Goal: Find specific page/section: Find specific page/section

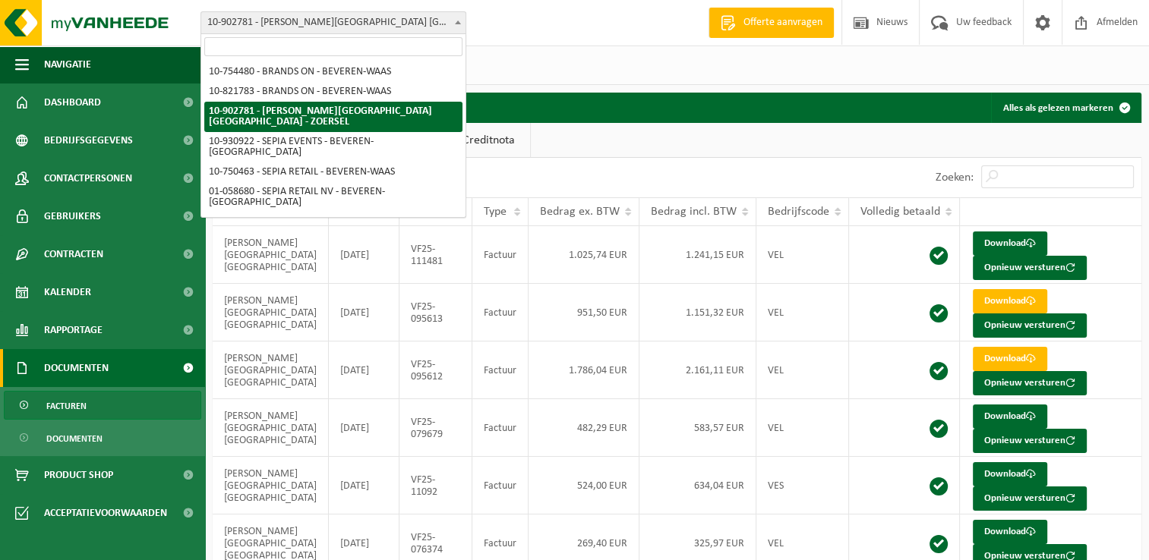
click at [367, 25] on span "10-902781 - [PERSON_NAME][GEOGRAPHIC_DATA] [GEOGRAPHIC_DATA] - ZOERSEL" at bounding box center [333, 22] width 264 height 21
click at [355, 24] on span "10-902781 - [PERSON_NAME][GEOGRAPHIC_DATA] [GEOGRAPHIC_DATA] - ZOERSEL" at bounding box center [333, 22] width 264 height 21
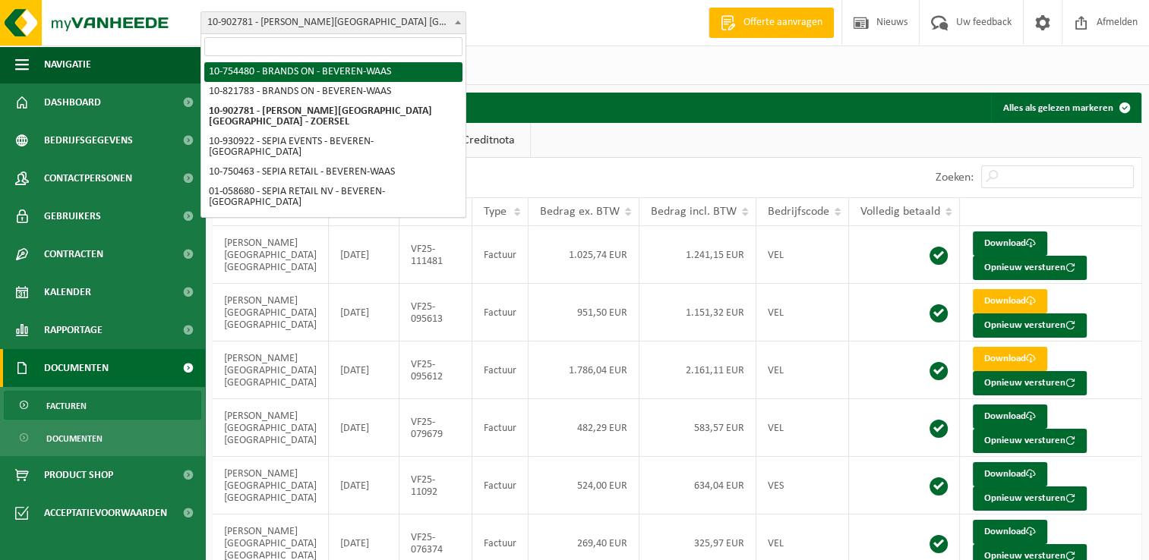
select select "10354"
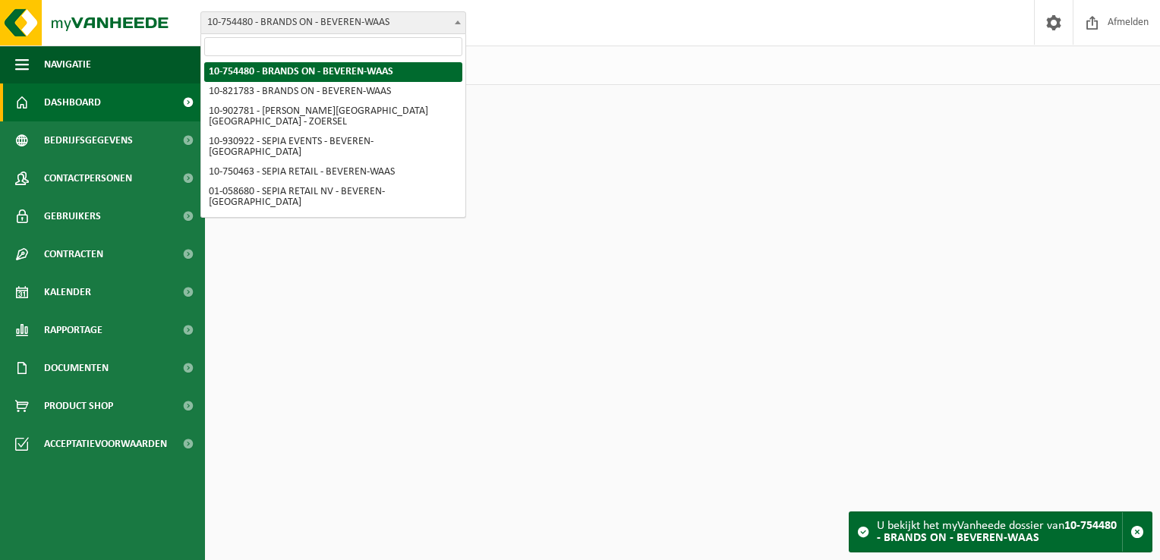
drag, startPoint x: 0, startPoint y: 0, endPoint x: 358, endPoint y: 27, distance: 359.3
click at [358, 27] on span "10-754480 - BRANDS ON - BEVEREN-WAAS" at bounding box center [333, 22] width 264 height 21
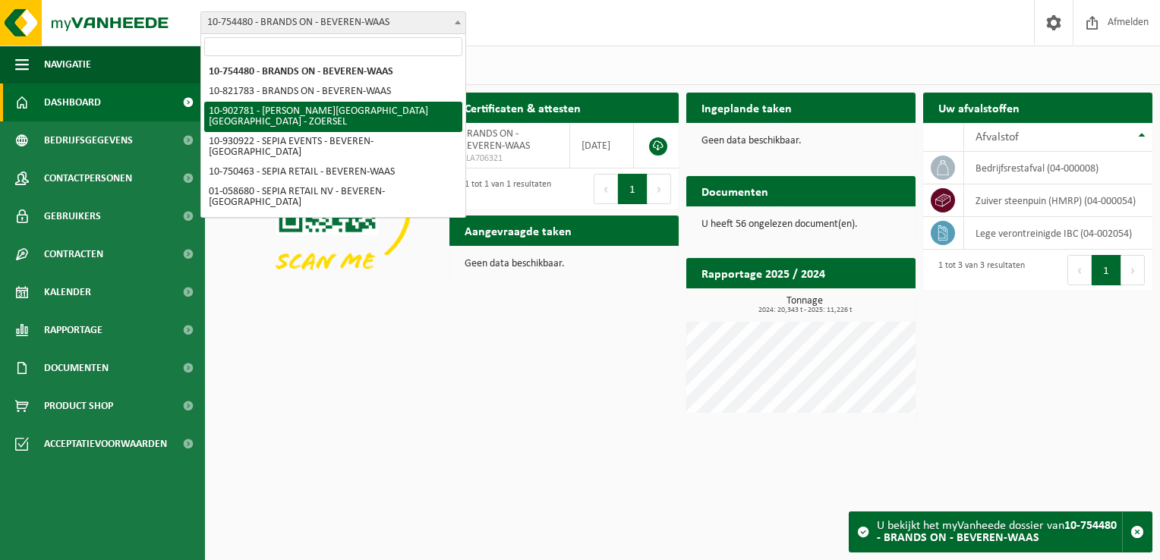
select select "120983"
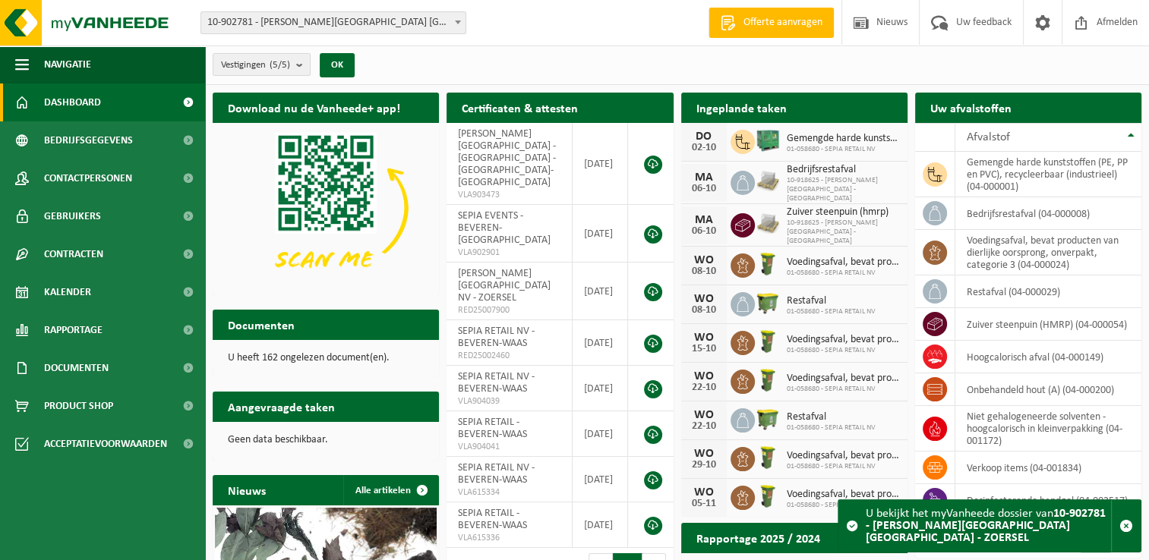
click at [316, 356] on p "U heeft 162 ongelezen document(en)." at bounding box center [326, 358] width 196 height 11
drag, startPoint x: 314, startPoint y: 358, endPoint x: 225, endPoint y: 345, distance: 89.9
click at [224, 346] on div "U heeft 162 ongelezen document(en)." at bounding box center [326, 358] width 226 height 36
click at [246, 325] on h2 "Documenten" at bounding box center [261, 325] width 97 height 30
click at [75, 363] on span "Documenten" at bounding box center [76, 368] width 65 height 38
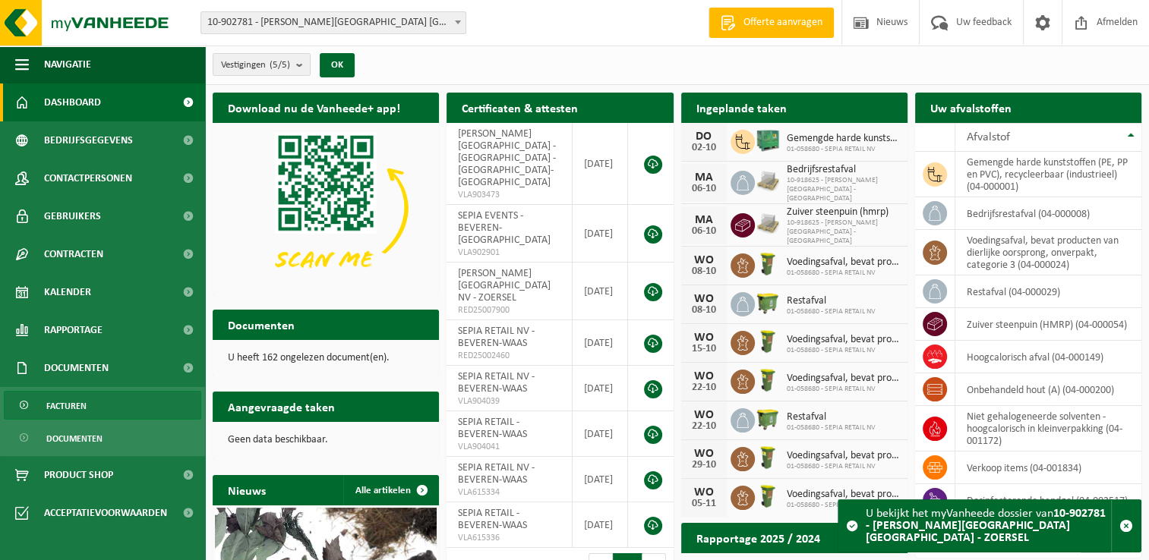
click at [58, 402] on span "Facturen" at bounding box center [66, 406] width 40 height 29
